Goal: Navigation & Orientation: Find specific page/section

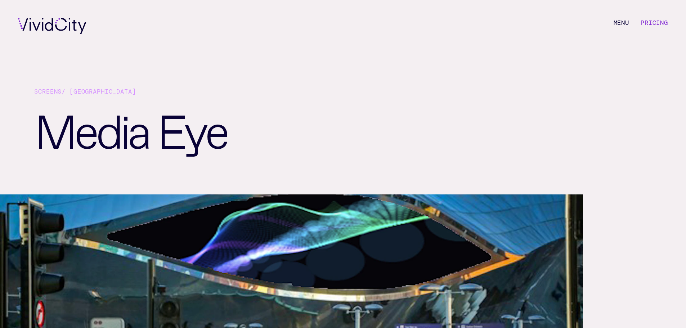
click at [58, 94] on link "Screens" at bounding box center [47, 91] width 27 height 8
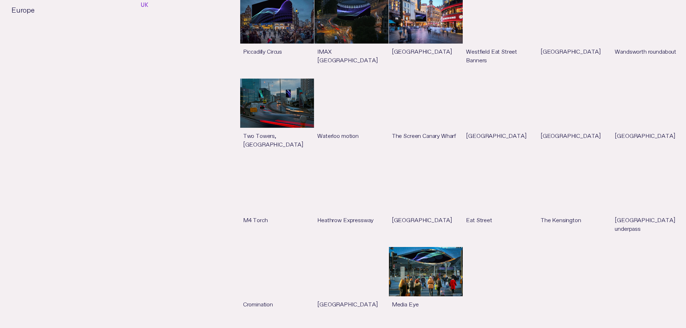
scroll to position [900, 0]
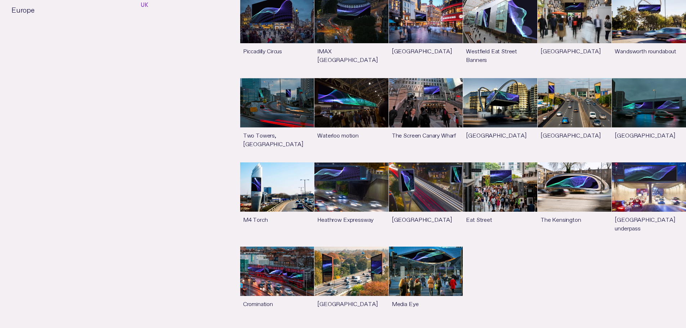
click at [426, 247] on link "See more" at bounding box center [426, 284] width 74 height 75
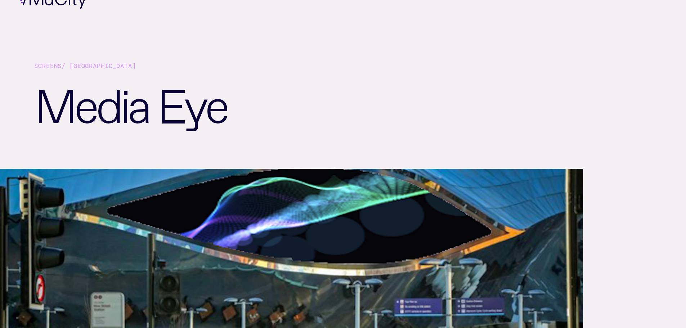
scroll to position [25, 0]
